Goal: Task Accomplishment & Management: Manage account settings

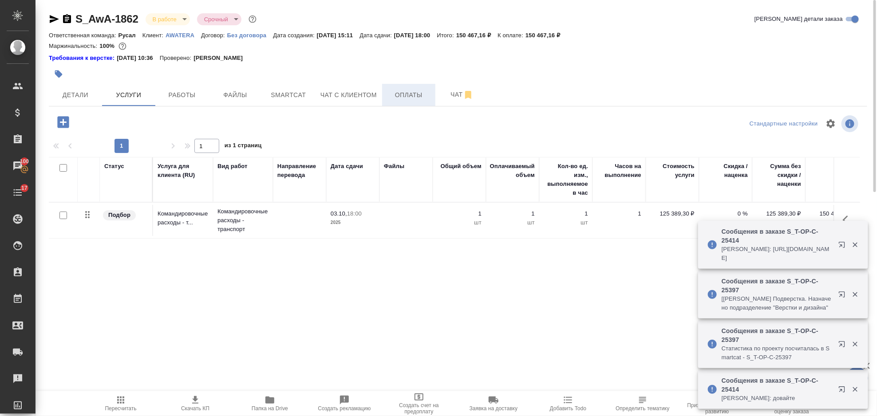
click at [390, 88] on button "Оплаты" at bounding box center [408, 95] width 53 height 22
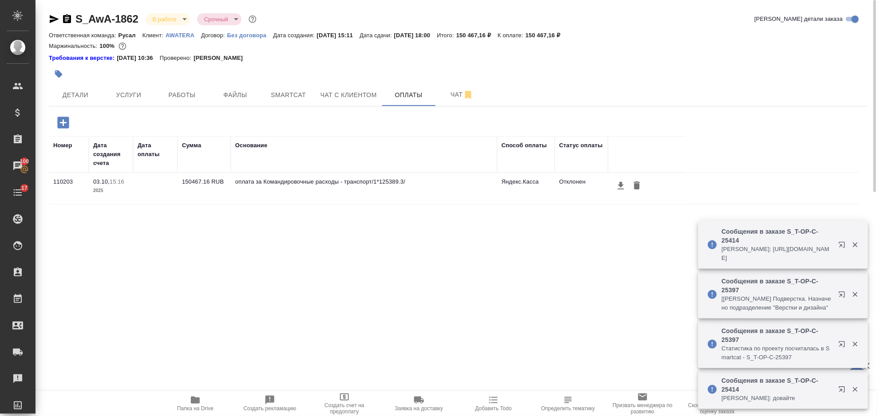
click at [856, 243] on icon "button" at bounding box center [856, 245] width 8 height 8
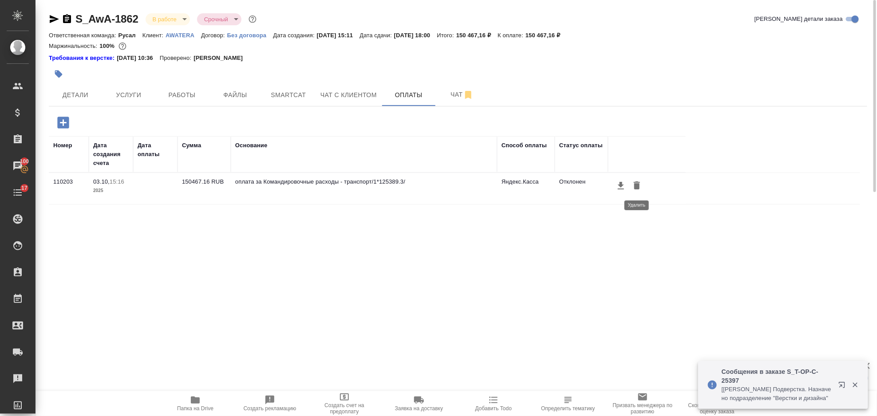
click at [636, 187] on icon "button" at bounding box center [637, 186] width 6 height 8
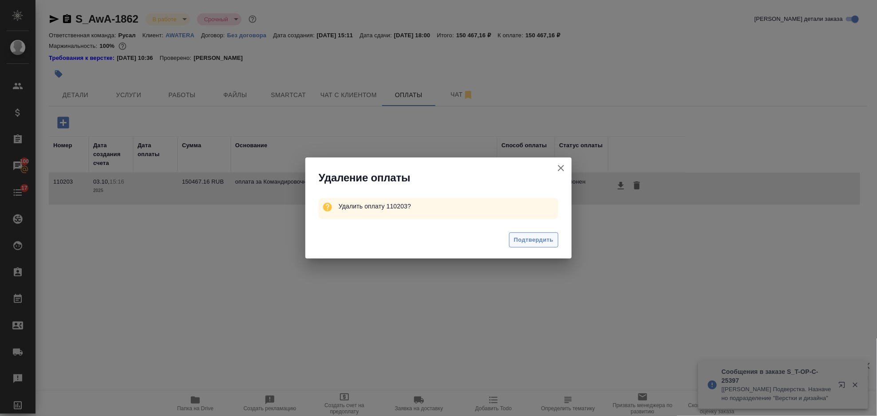
click at [542, 246] on button "Подтвердить" at bounding box center [533, 241] width 49 height 16
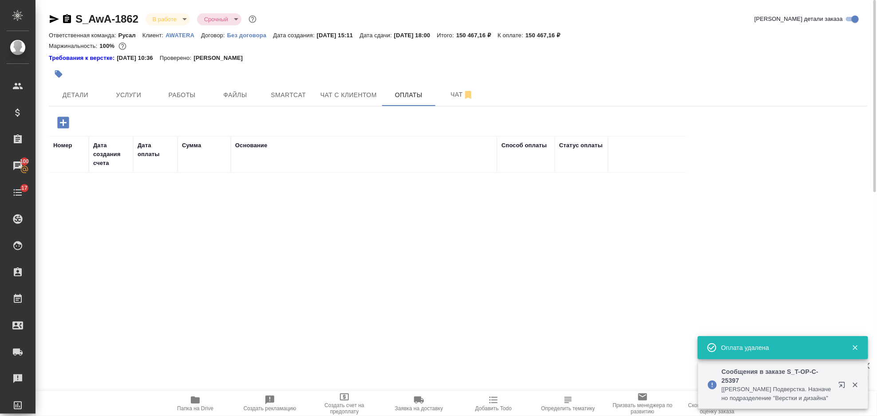
click at [58, 124] on icon "button" at bounding box center [63, 123] width 12 height 12
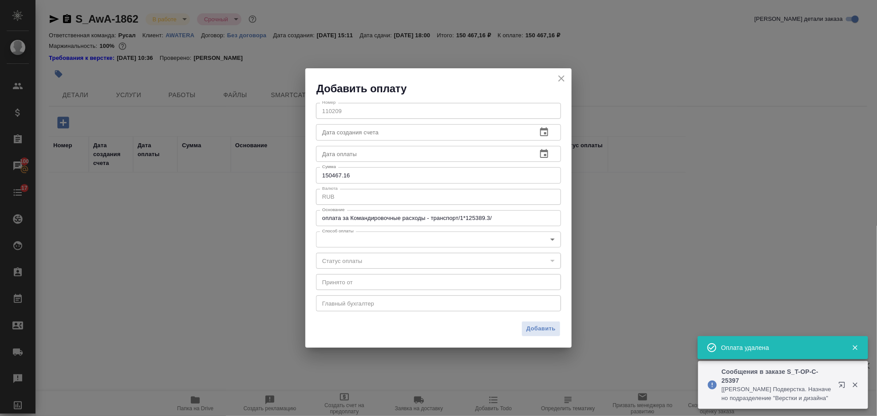
click at [379, 240] on body "🙏 .cls-1 fill:#fff; AWATERA Gorlenko Yuliua Клиенты Спецификации Заказы 100 Чат…" at bounding box center [438, 208] width 877 height 416
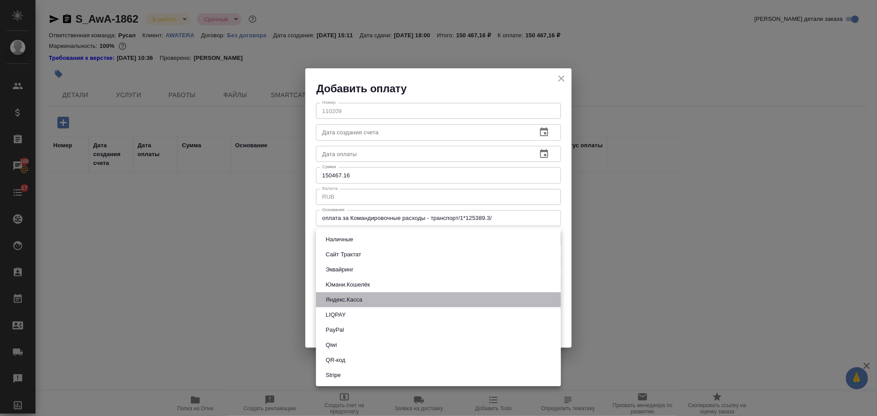
click at [414, 300] on li "Яндекс.Касса" at bounding box center [438, 300] width 245 height 15
type input "yandex-kassa"
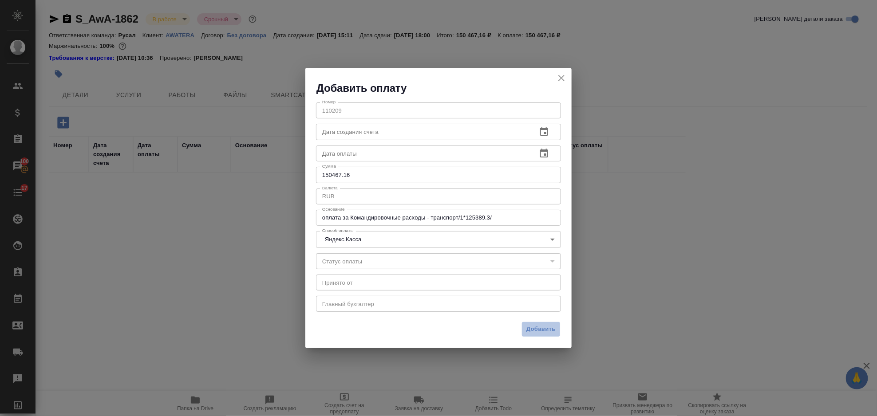
click at [539, 336] on button "Добавить" at bounding box center [541, 330] width 39 height 16
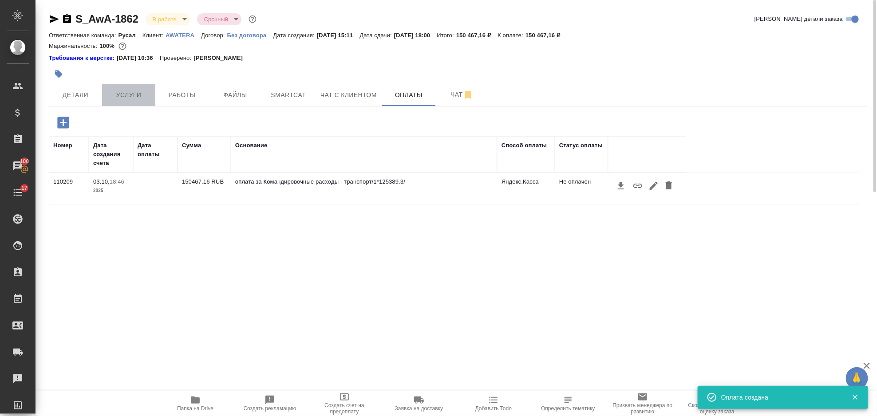
click at [139, 93] on span "Услуги" at bounding box center [128, 95] width 43 height 11
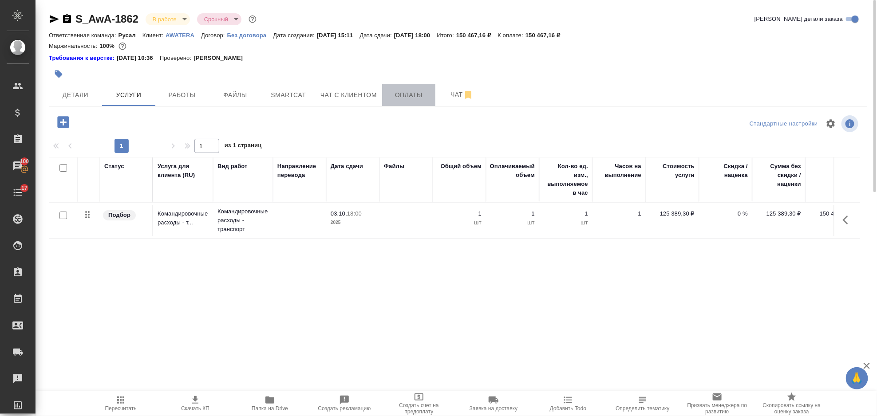
click at [407, 95] on span "Оплаты" at bounding box center [409, 95] width 43 height 11
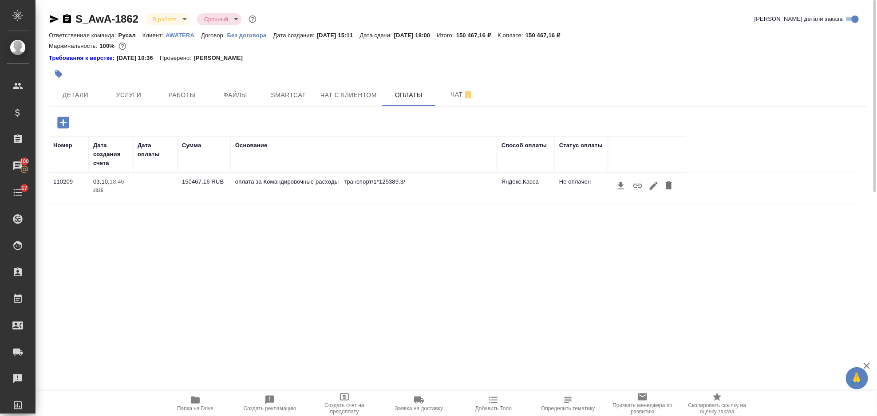
click at [638, 189] on icon "button" at bounding box center [638, 186] width 11 height 11
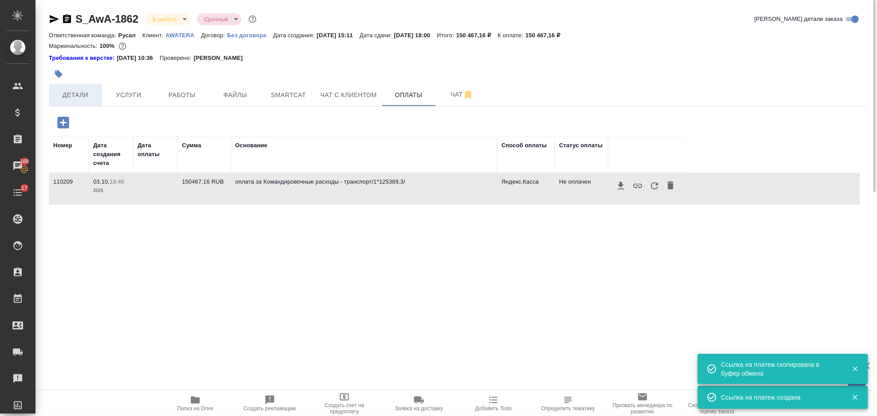
click at [60, 91] on span "Детали" at bounding box center [75, 95] width 43 height 11
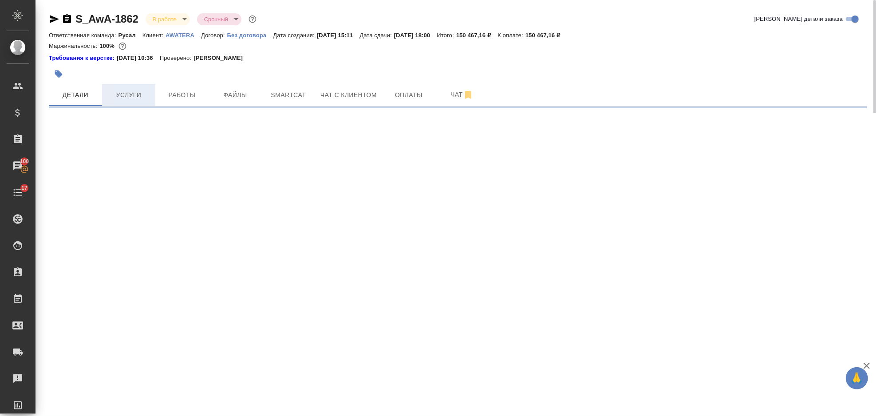
click at [143, 93] on span "Услуги" at bounding box center [128, 95] width 43 height 11
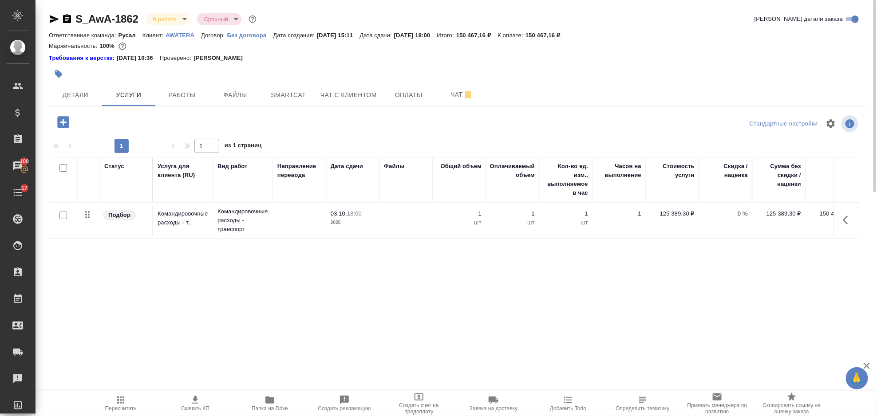
scroll to position [0, 25]
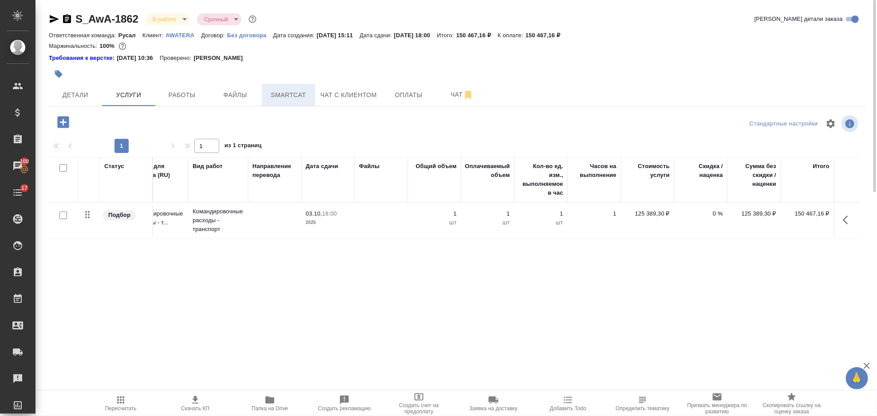
click at [284, 90] on span "Smartcat" at bounding box center [288, 95] width 43 height 11
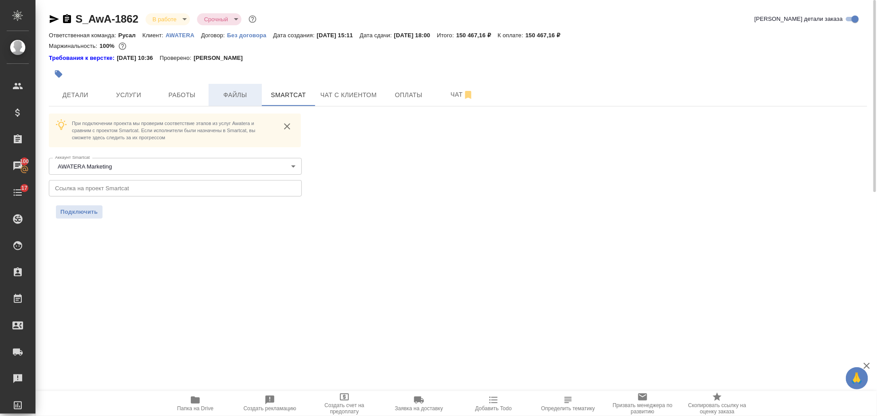
click at [241, 94] on span "Файлы" at bounding box center [235, 95] width 43 height 11
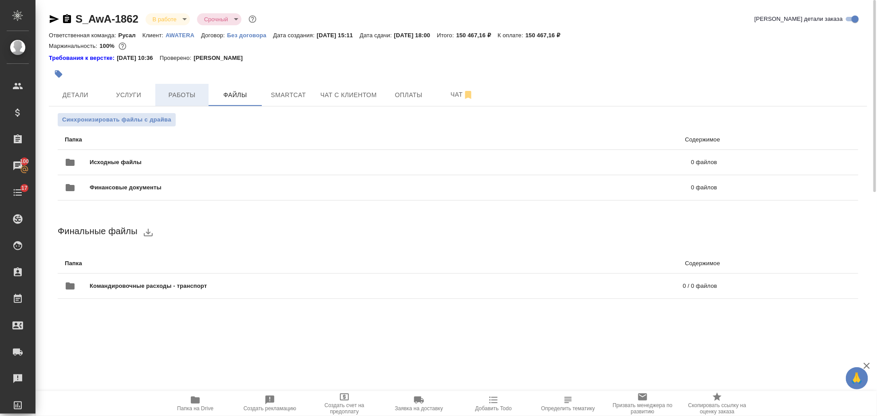
click at [186, 94] on span "Работы" at bounding box center [182, 95] width 43 height 11
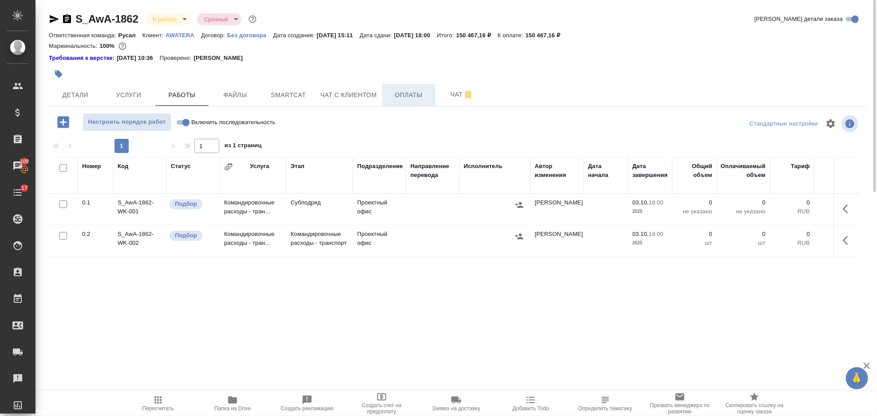
click at [406, 88] on button "Оплаты" at bounding box center [408, 95] width 53 height 22
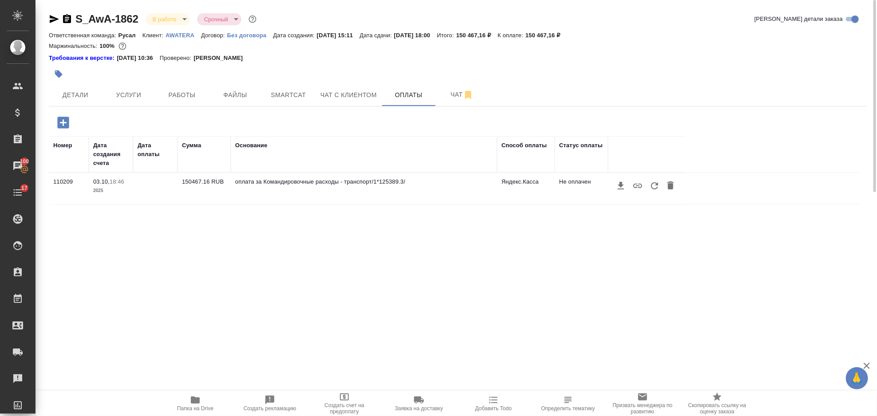
click at [638, 189] on icon "button" at bounding box center [638, 186] width 11 height 11
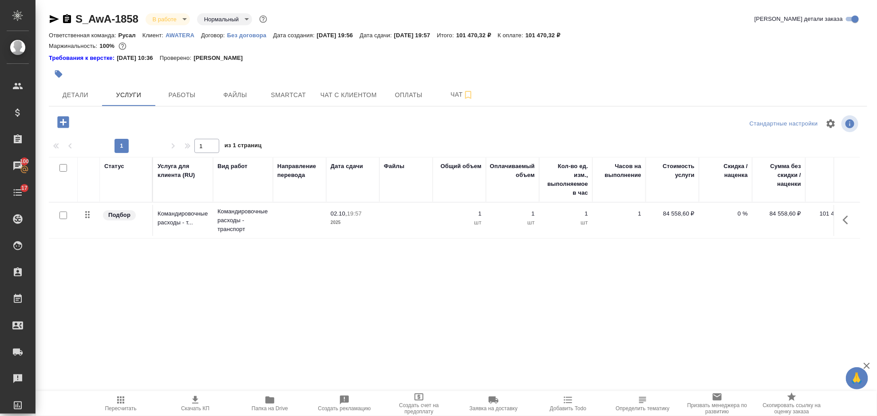
click at [844, 218] on icon "button" at bounding box center [848, 220] width 11 height 11
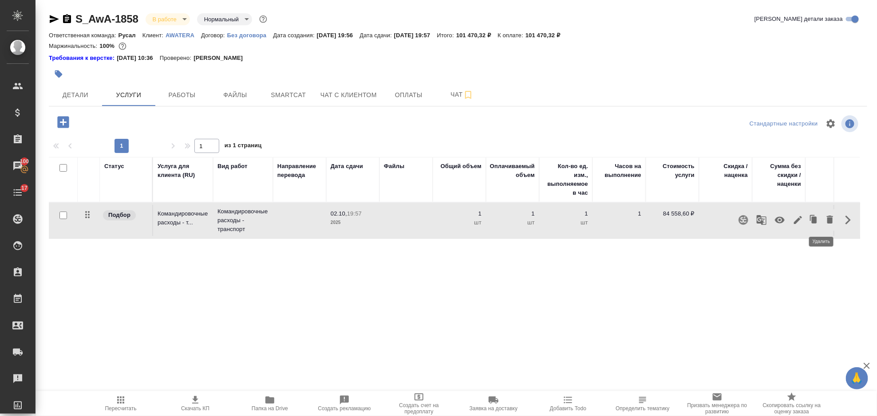
click at [827, 220] on icon "button" at bounding box center [830, 220] width 6 height 8
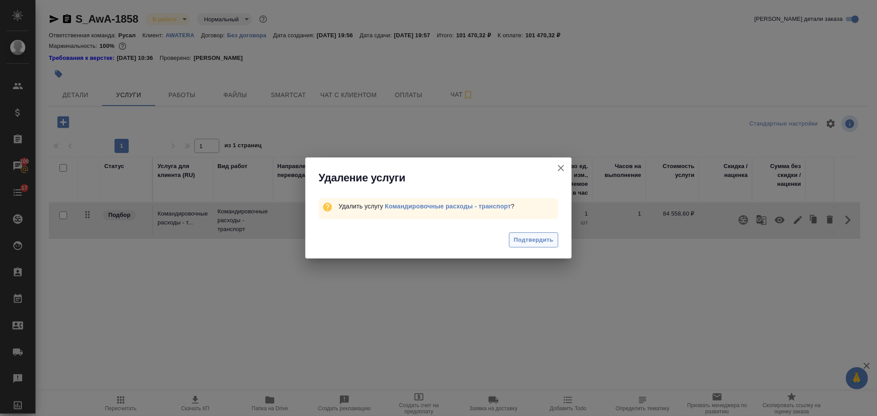
click at [520, 242] on span "Подтвердить" at bounding box center [534, 240] width 40 height 10
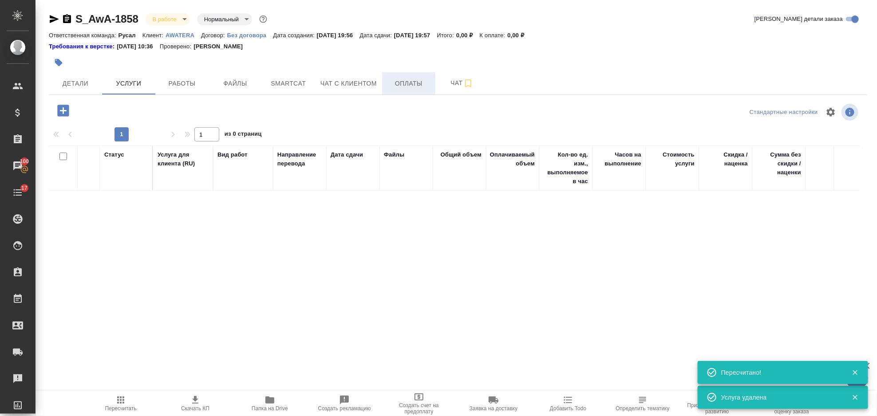
click at [391, 79] on span "Оплаты" at bounding box center [409, 83] width 43 height 11
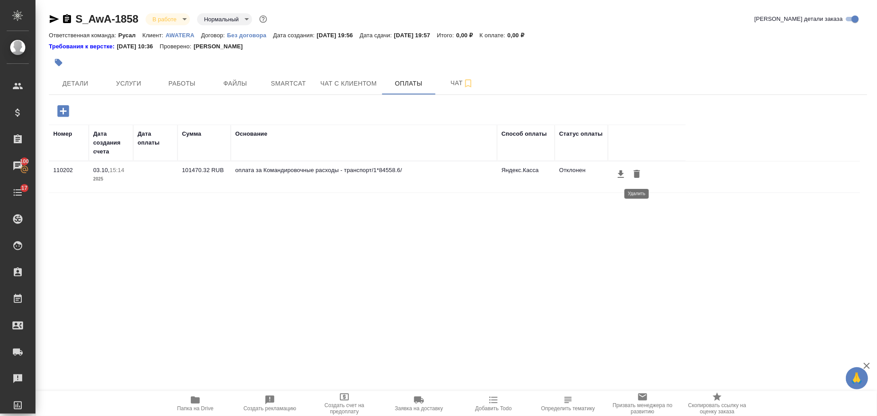
click at [635, 176] on icon "button" at bounding box center [637, 174] width 6 height 8
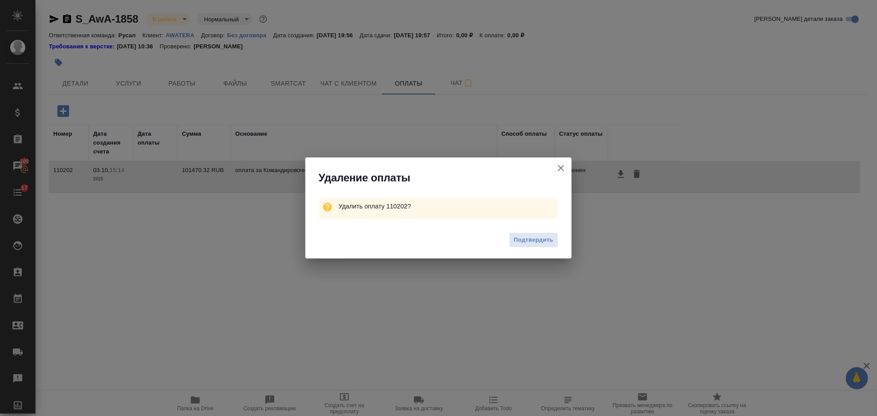
click at [543, 242] on span "Подтвердить" at bounding box center [534, 240] width 40 height 10
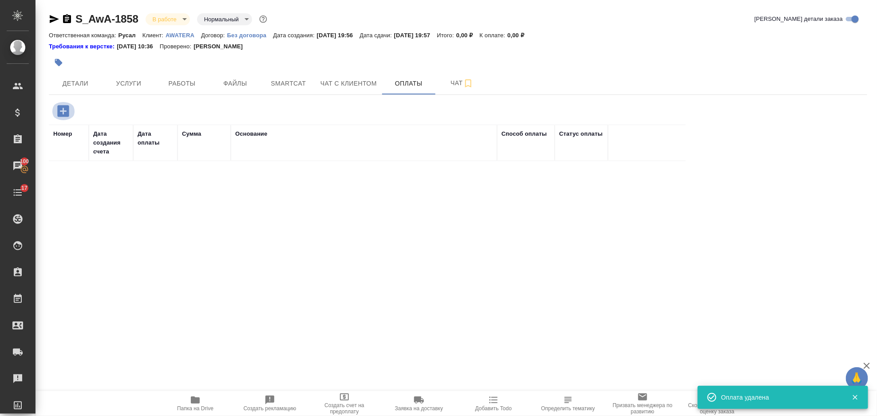
click at [61, 102] on button "button" at bounding box center [63, 111] width 24 height 18
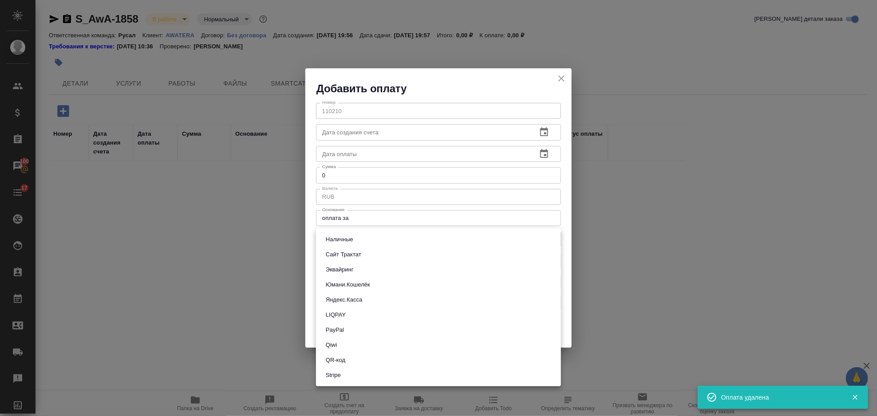
click at [431, 236] on body "🙏 .cls-1 fill:#fff; AWATERA Gorlenko Yuliua Клиенты Спецификации Заказы 100 Чат…" at bounding box center [438, 208] width 877 height 416
click at [626, 170] on div at bounding box center [438, 208] width 877 height 416
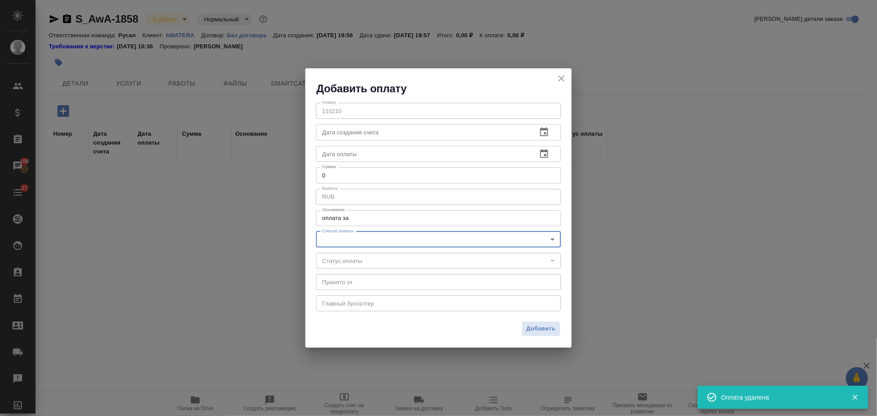
click at [562, 78] on icon "close" at bounding box center [562, 78] width 6 height 6
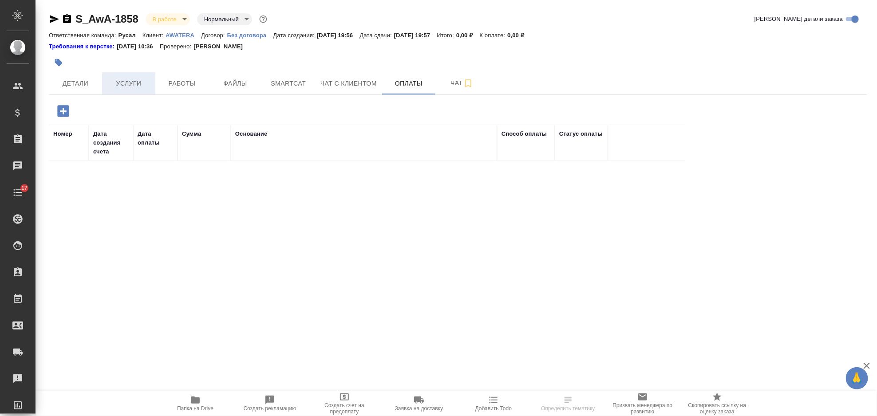
click at [140, 84] on span "Услуги" at bounding box center [128, 83] width 43 height 11
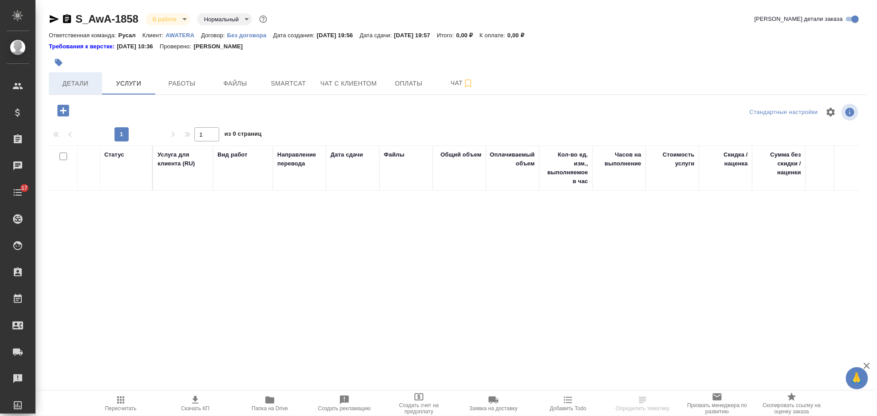
click at [91, 81] on span "Детали" at bounding box center [75, 83] width 43 height 11
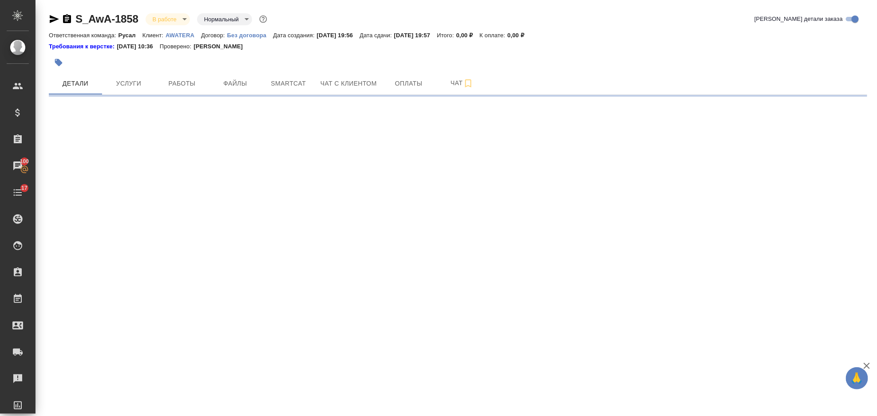
select select "RU"
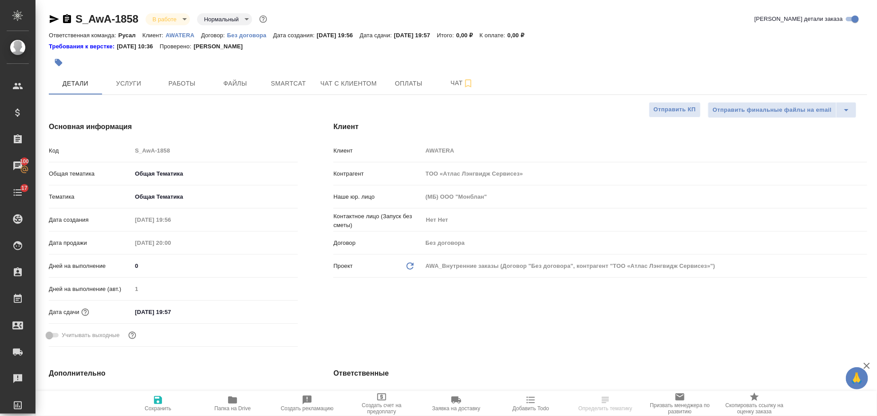
type textarea "x"
click at [133, 89] on button "Услуги" at bounding box center [128, 83] width 53 height 22
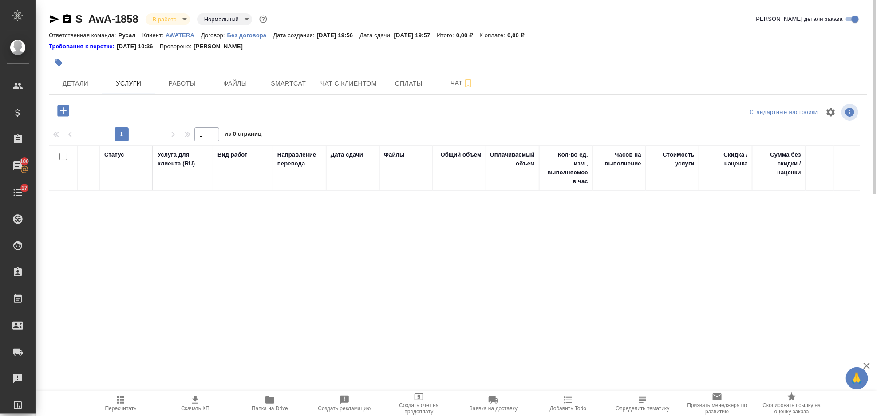
click at [63, 110] on icon "button" at bounding box center [63, 111] width 16 height 16
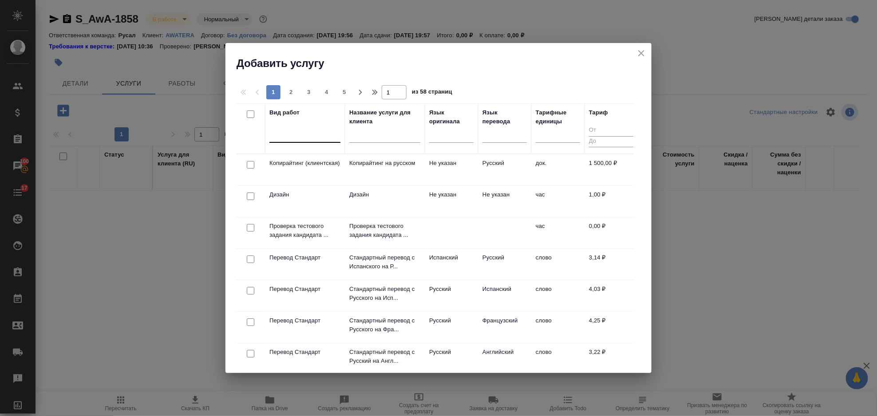
click at [301, 131] on div at bounding box center [304, 133] width 71 height 13
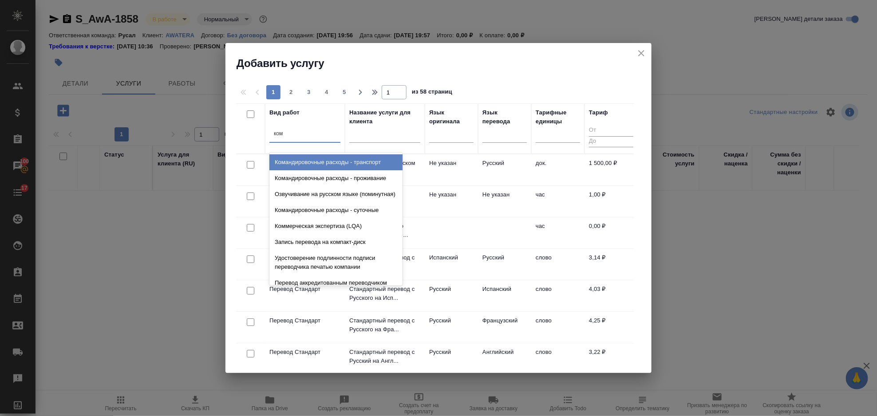
type input "кома"
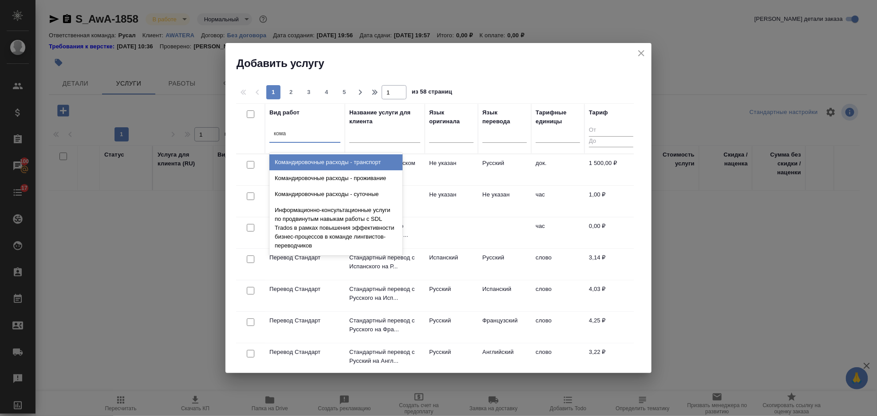
click at [312, 154] on div "Командировочные расходы - транспорт Командировочные расходы - проживание Команд…" at bounding box center [335, 204] width 133 height 103
click at [314, 158] on div "Командировочные расходы - транспорт" at bounding box center [335, 163] width 133 height 16
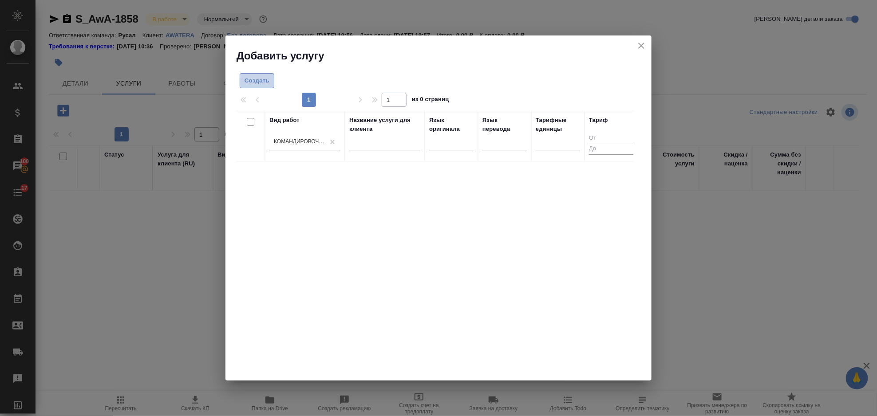
click at [265, 83] on span "Создать" at bounding box center [257, 81] width 25 height 10
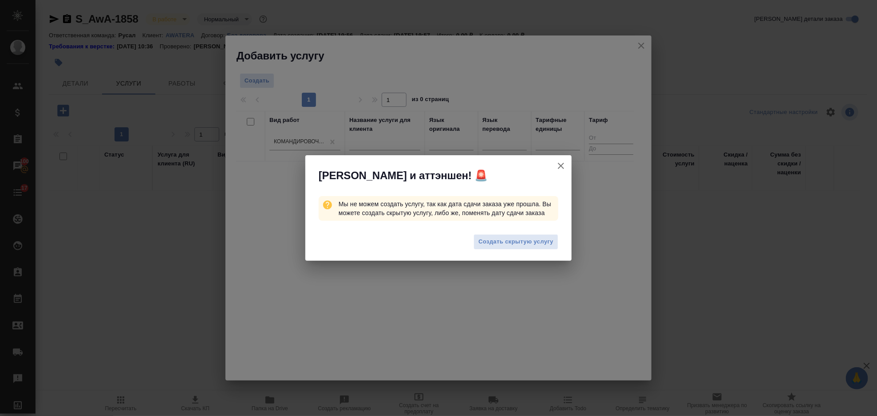
click at [560, 165] on icon "button" at bounding box center [561, 166] width 6 height 6
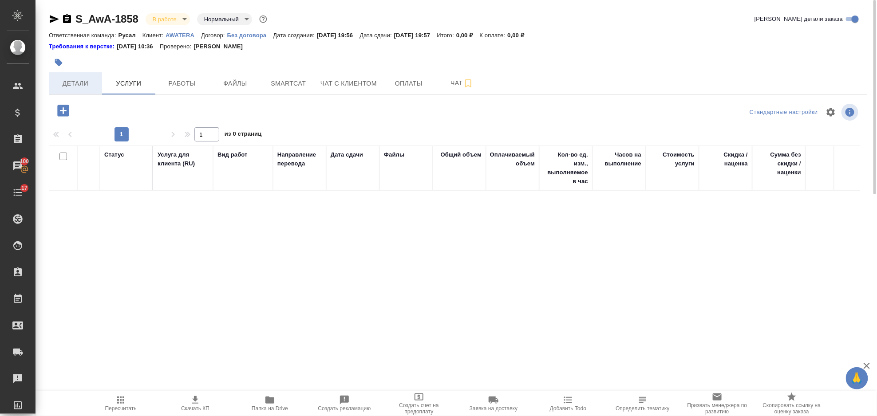
click at [90, 75] on button "Детали" at bounding box center [75, 83] width 53 height 22
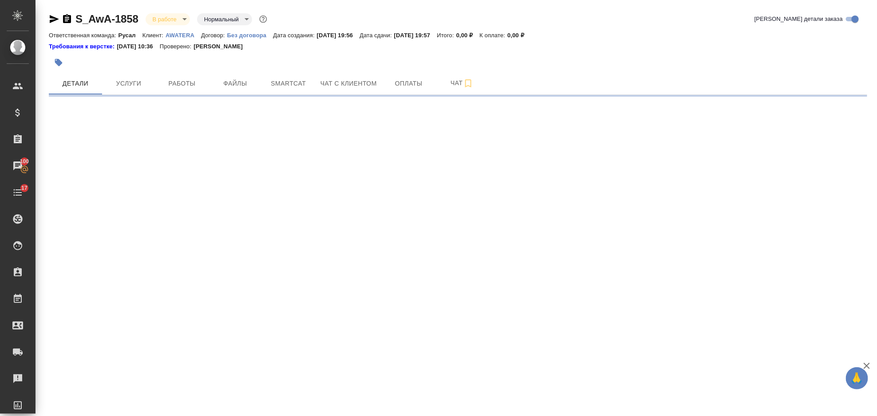
select select "RU"
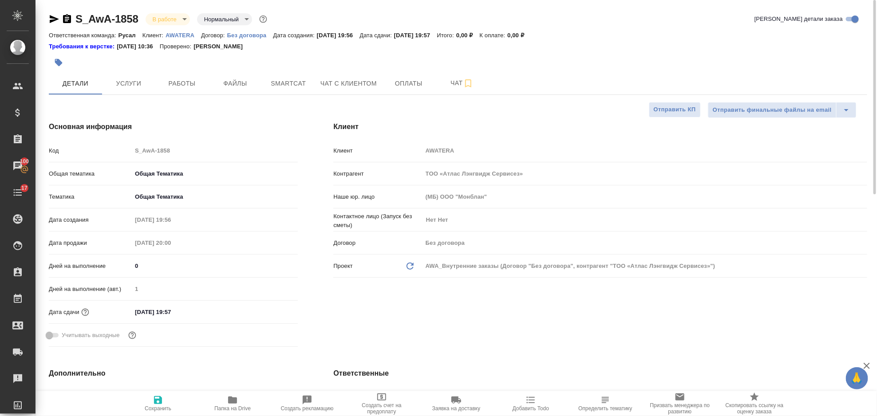
type textarea "x"
click at [200, 313] on input "02.10.2025 19:57" at bounding box center [171, 312] width 78 height 13
click at [268, 310] on icon "button" at bounding box center [272, 311] width 8 height 9
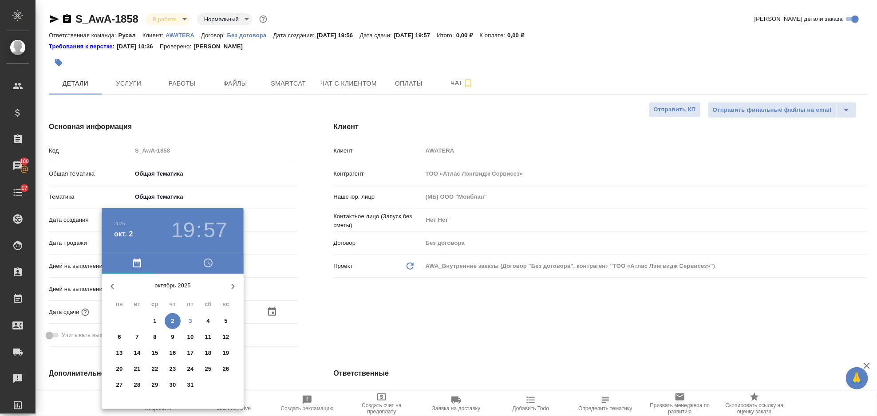
click at [192, 321] on span "3" at bounding box center [190, 321] width 16 height 9
type input "03.10.2025 19:57"
type textarea "x"
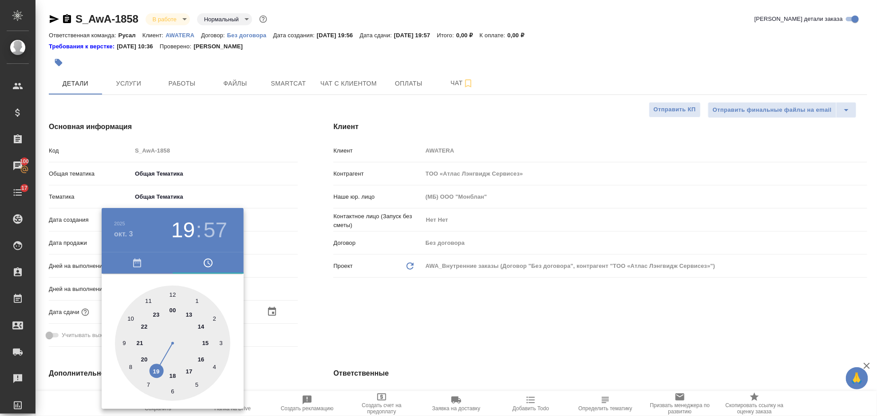
click at [139, 342] on div at bounding box center [172, 343] width 115 height 115
type input "03.10.2025 21:57"
type textarea "x"
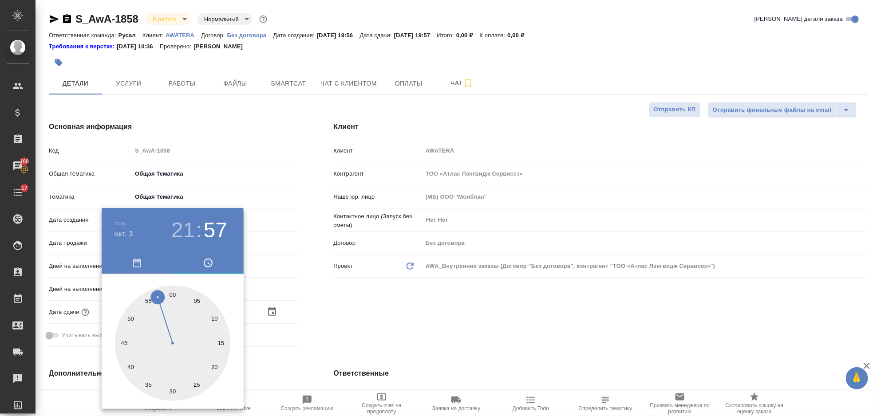
click at [172, 292] on div at bounding box center [172, 343] width 115 height 115
type input "03.10.2025 21:00"
type textarea "x"
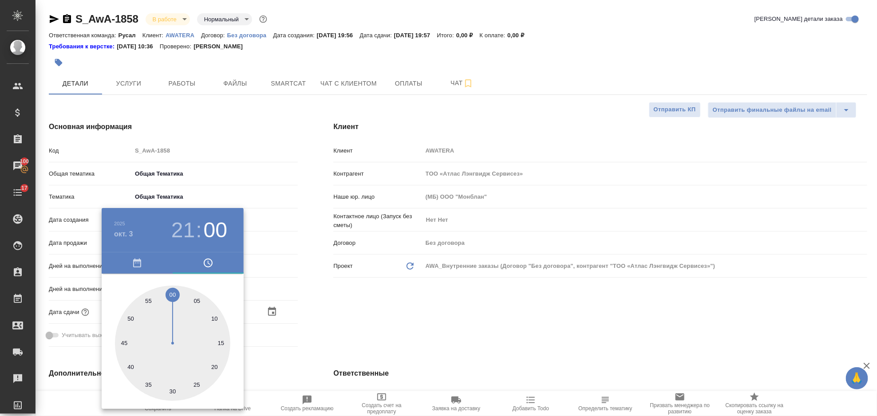
click at [369, 302] on div at bounding box center [438, 208] width 877 height 416
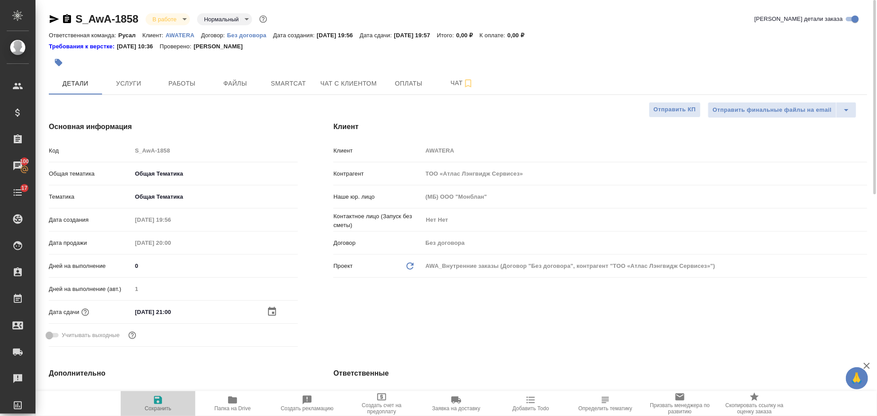
click at [167, 400] on span "Сохранить" at bounding box center [158, 403] width 64 height 17
type textarea "x"
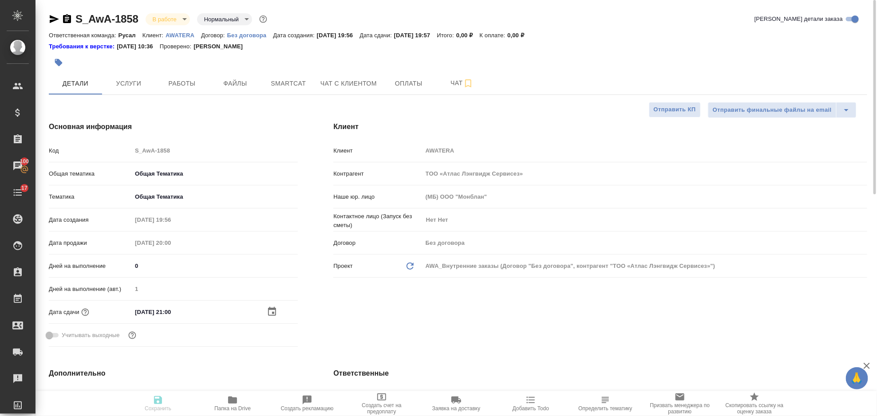
type textarea "x"
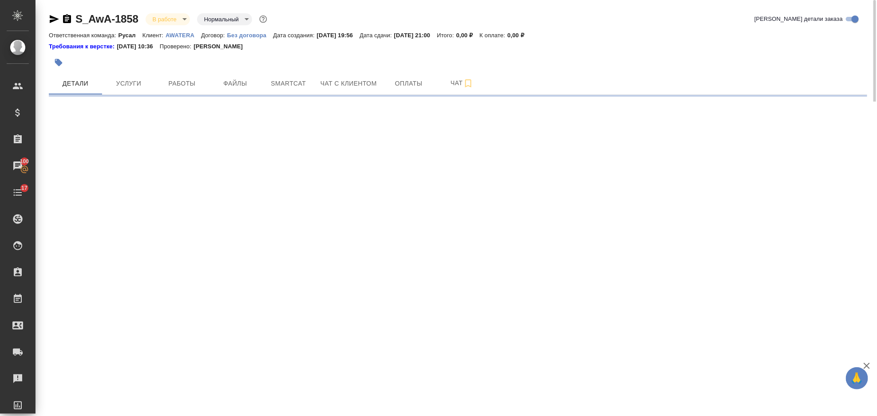
select select "RU"
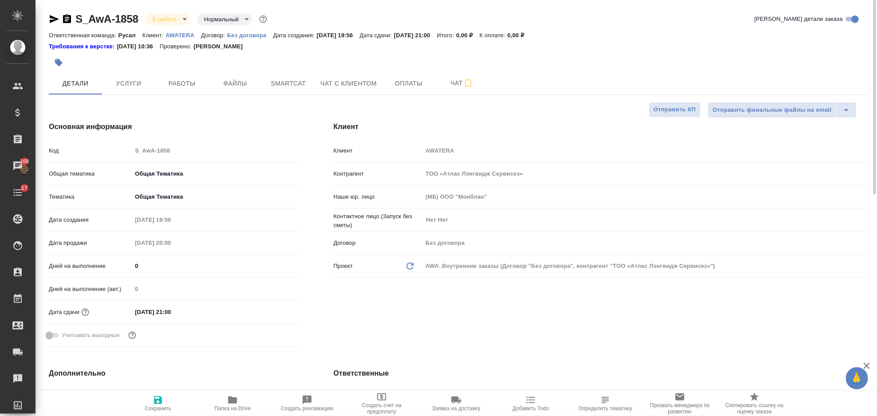
type textarea "x"
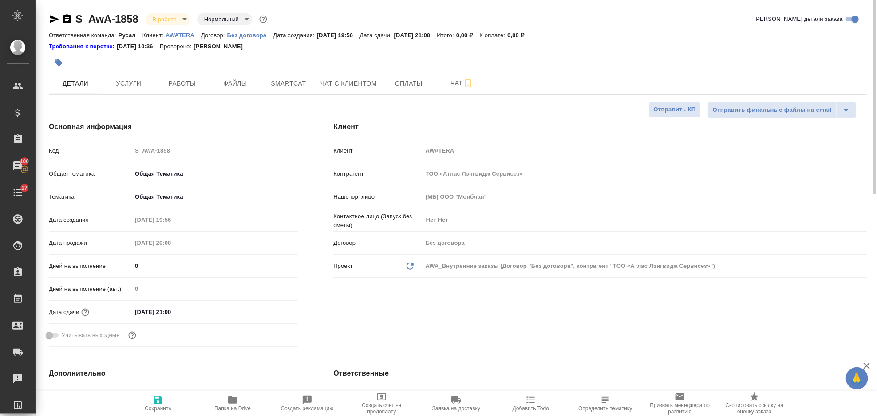
type textarea "x"
click at [129, 83] on span "Услуги" at bounding box center [128, 83] width 43 height 11
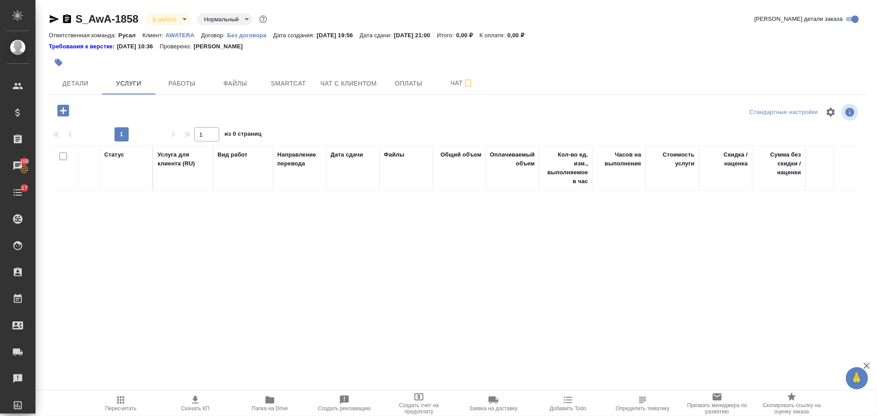
click at [63, 113] on icon "button" at bounding box center [63, 111] width 16 height 16
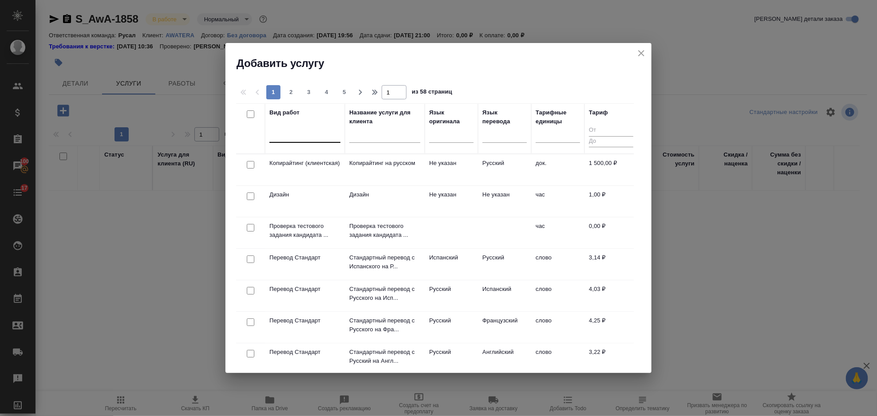
click at [294, 133] on div at bounding box center [304, 133] width 71 height 13
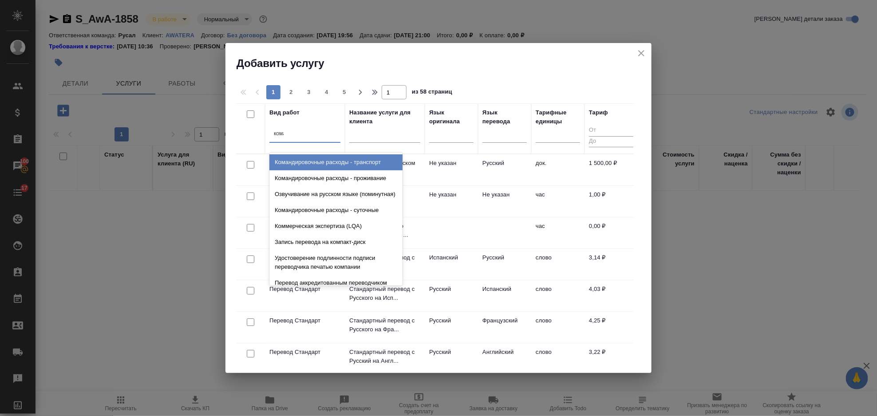
type input "коман"
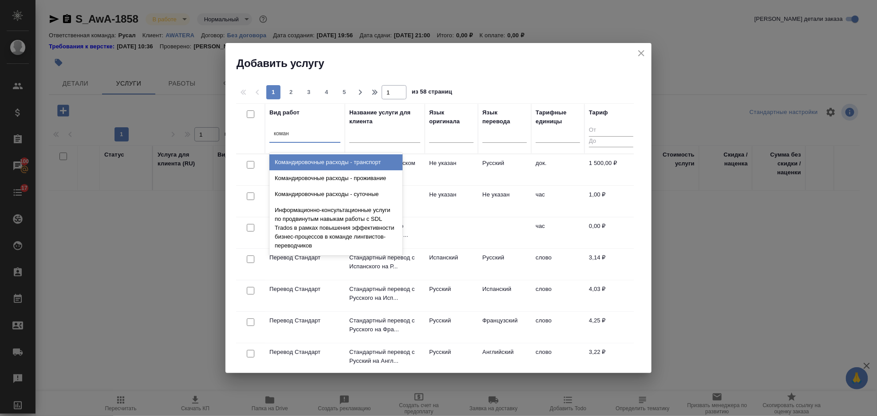
click at [317, 162] on div "Командировочные расходы - транспорт" at bounding box center [335, 163] width 133 height 16
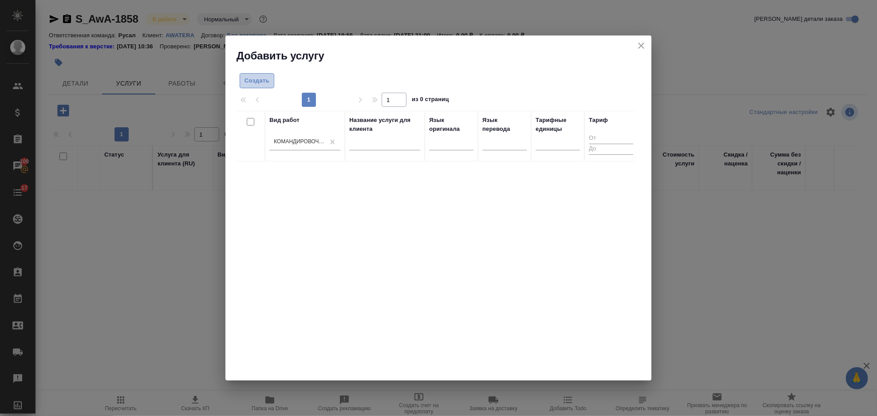
click at [256, 80] on span "Создать" at bounding box center [257, 81] width 25 height 10
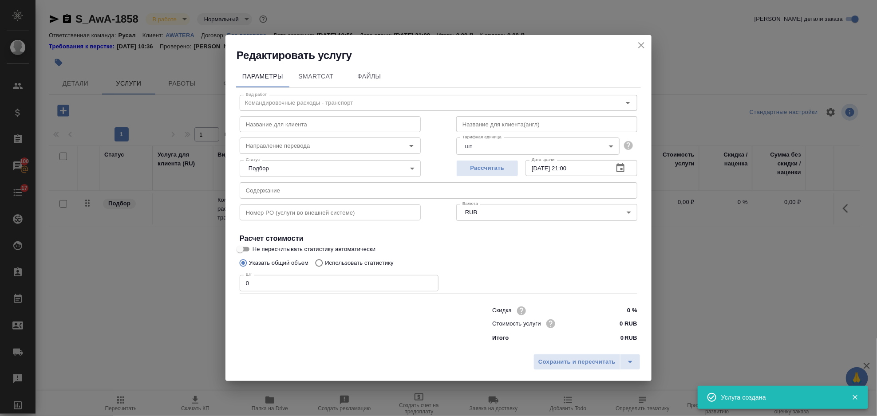
click at [286, 291] on input "0" at bounding box center [339, 283] width 199 height 16
type input "1"
click at [620, 324] on input "0 RUB" at bounding box center [621, 323] width 32 height 13
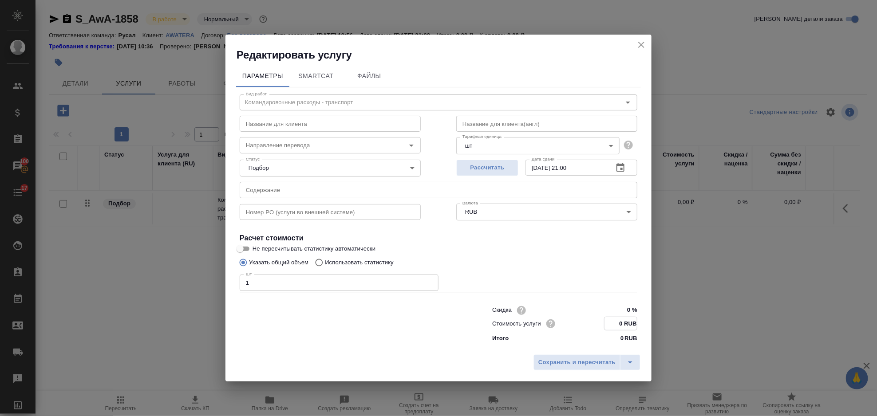
click at [623, 325] on input "0 RUB" at bounding box center [621, 323] width 32 height 13
type input "84558.60 RUB"
click at [573, 360] on span "Сохранить и пересчитать" at bounding box center [577, 363] width 77 height 10
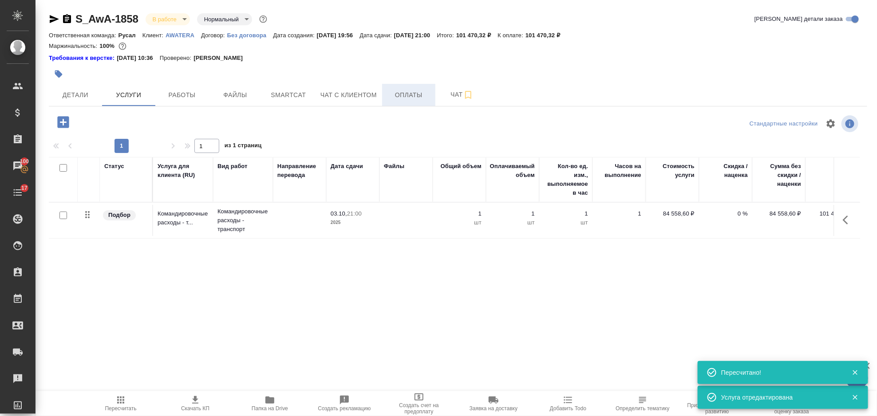
click at [404, 99] on span "Оплаты" at bounding box center [409, 95] width 43 height 11
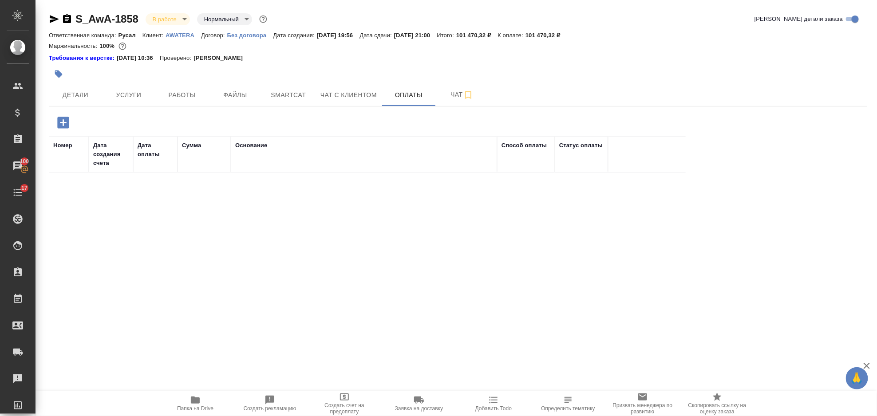
click at [67, 125] on icon "button" at bounding box center [63, 123] width 12 height 12
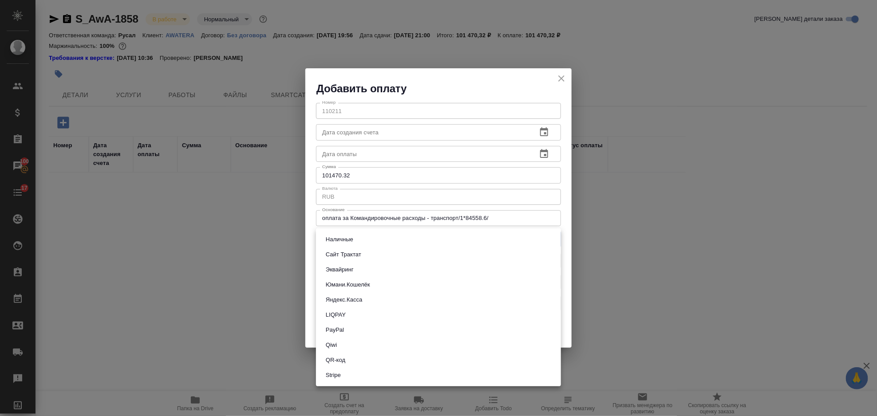
click at [446, 243] on body "🙏 .cls-1 fill:#fff; AWATERA Gorlenko Yuliua Клиенты Спецификации Заказы 100 Чат…" at bounding box center [438, 208] width 877 height 416
click at [386, 301] on li "Яндекс.Касса" at bounding box center [438, 300] width 245 height 15
type input "yandex-kassa"
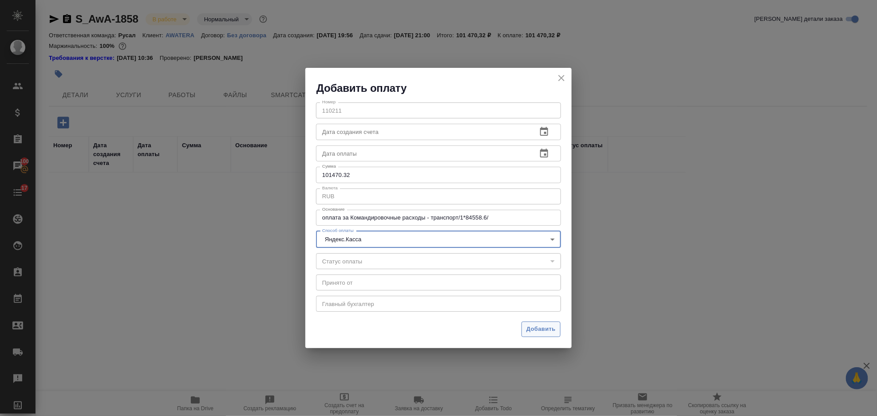
click at [542, 327] on span "Добавить" at bounding box center [541, 330] width 29 height 10
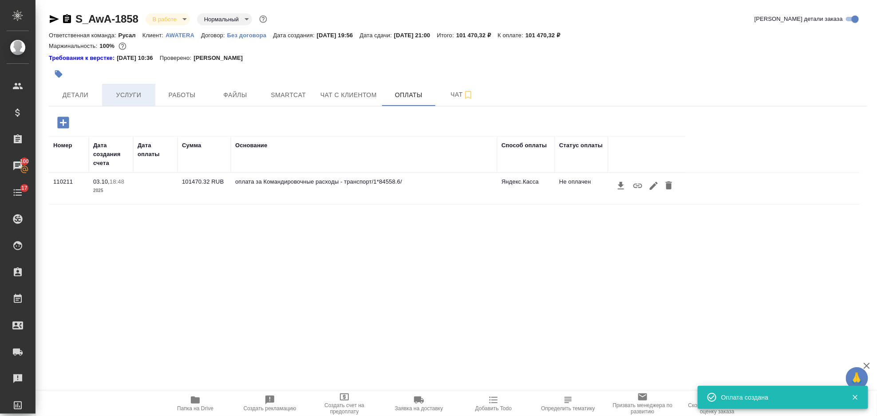
click at [133, 86] on button "Услуги" at bounding box center [128, 95] width 53 height 22
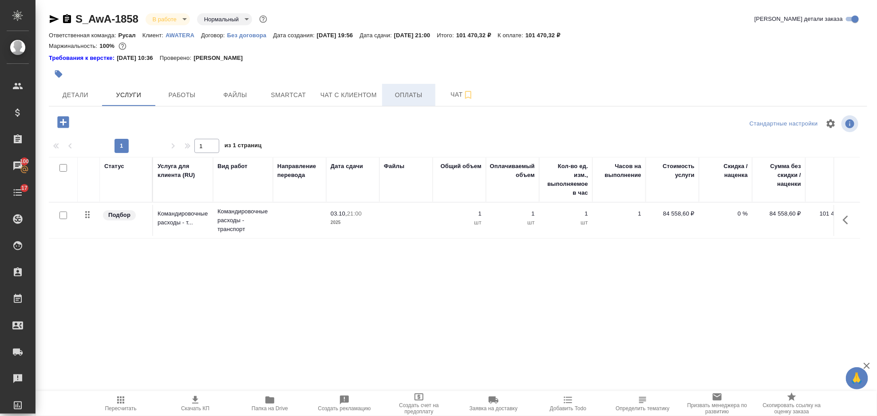
click at [410, 93] on span "Оплаты" at bounding box center [409, 95] width 43 height 11
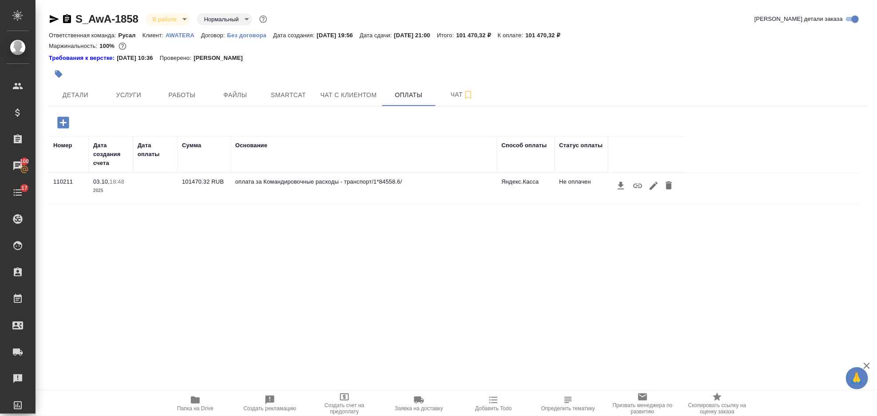
click at [639, 189] on icon "button" at bounding box center [638, 186] width 11 height 11
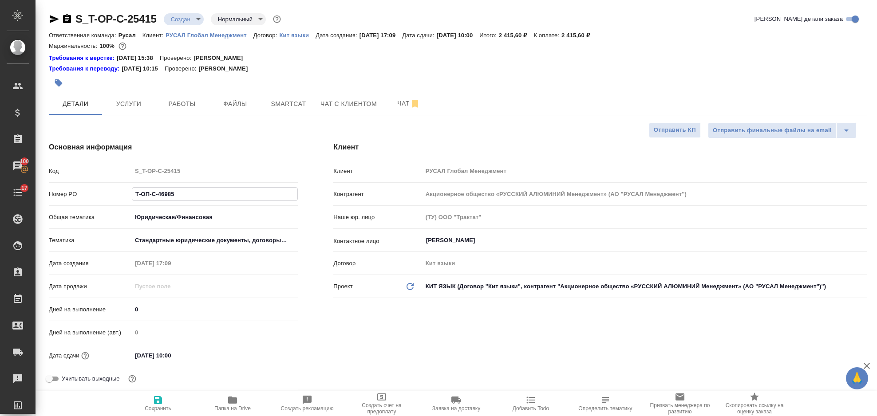
select select "RU"
